Goal: Task Accomplishment & Management: Complete application form

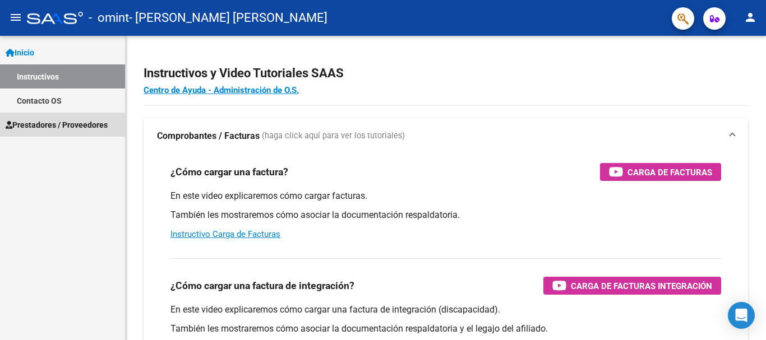
click at [43, 131] on span "Prestadores / Proveedores" at bounding box center [57, 125] width 102 height 12
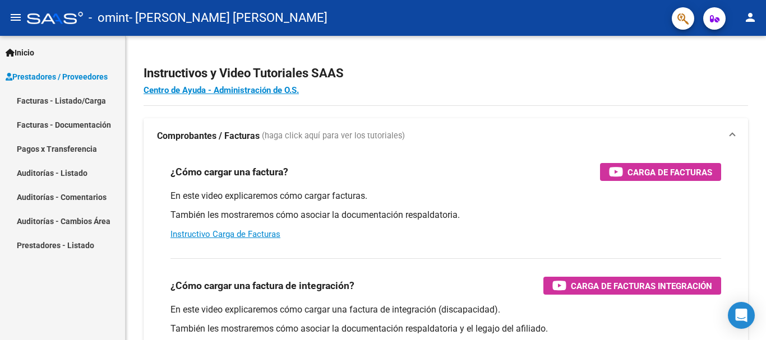
click at [89, 105] on link "Facturas - Listado/Carga" at bounding box center [62, 101] width 125 height 24
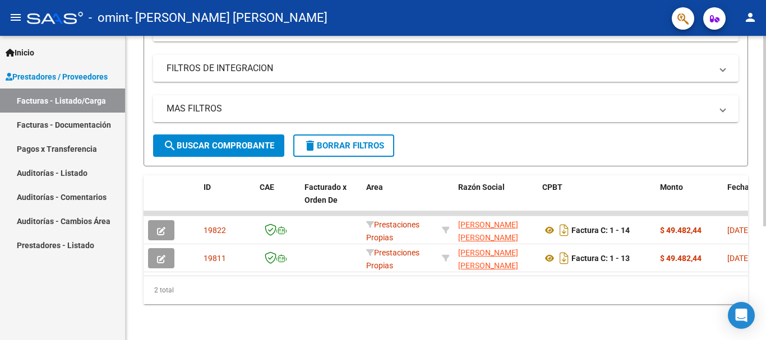
scroll to position [182, 0]
click at [766, 199] on div at bounding box center [764, 245] width 3 height 191
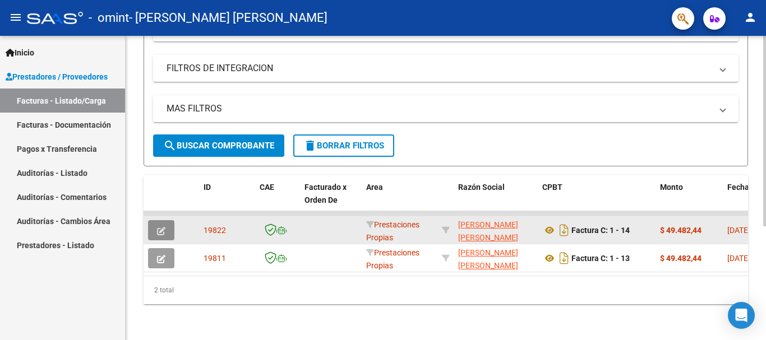
click at [163, 230] on button "button" at bounding box center [161, 230] width 26 height 20
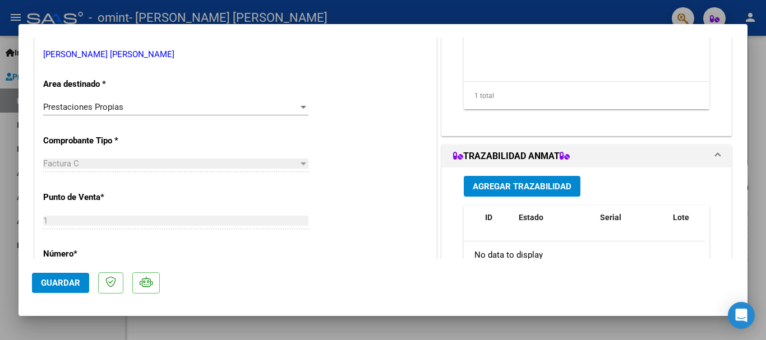
scroll to position [0, 0]
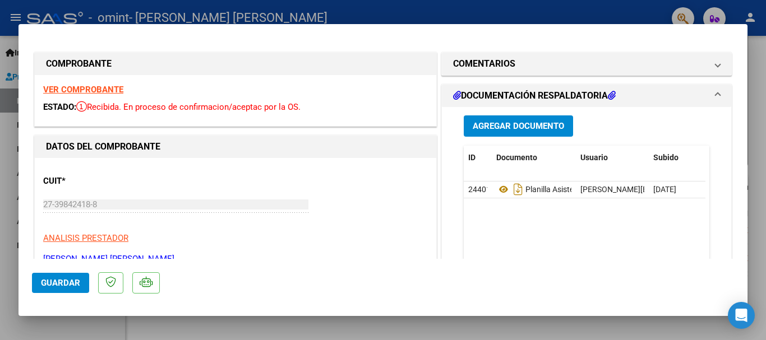
type input "$ 0,00"
